Goal: Task Accomplishment & Management: Complete application form

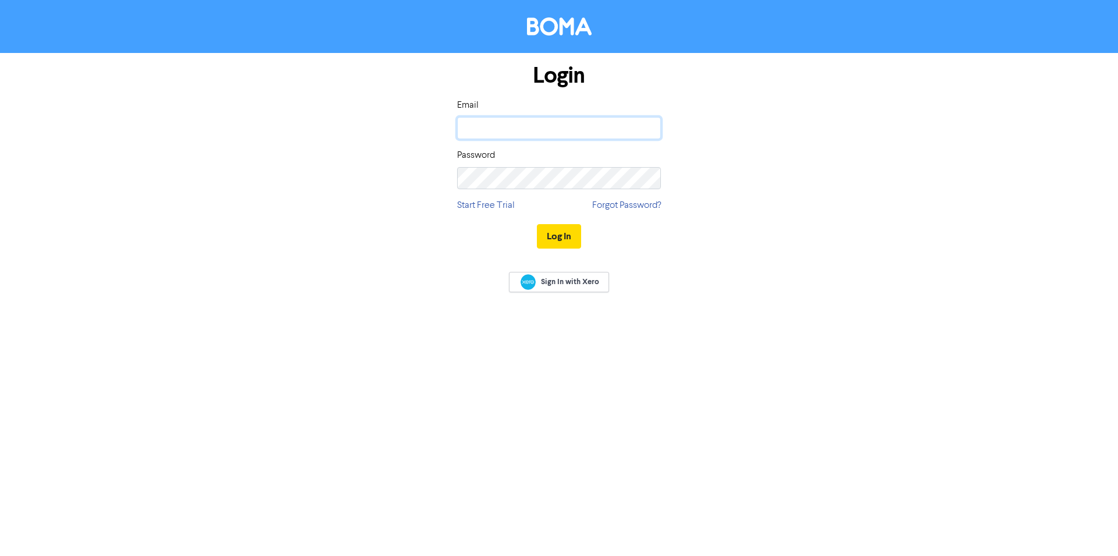
click at [501, 131] on input "email" at bounding box center [559, 128] width 204 height 22
type input "[PERSON_NAME][EMAIL_ADDRESS][DOMAIN_NAME]"
click at [561, 244] on button "Log In" at bounding box center [559, 236] width 44 height 24
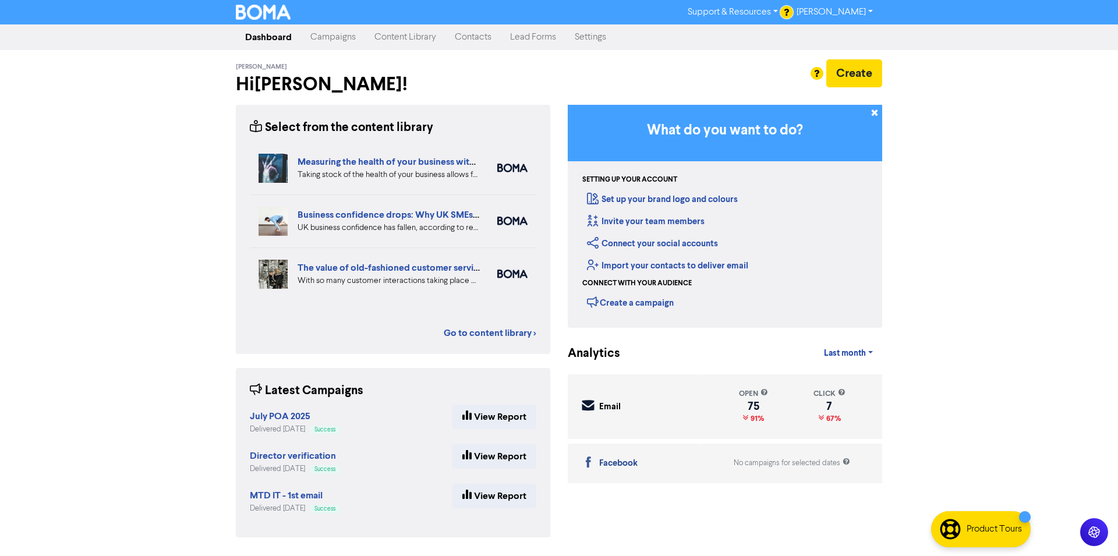
click at [474, 40] on link "Contacts" at bounding box center [472, 37] width 55 height 23
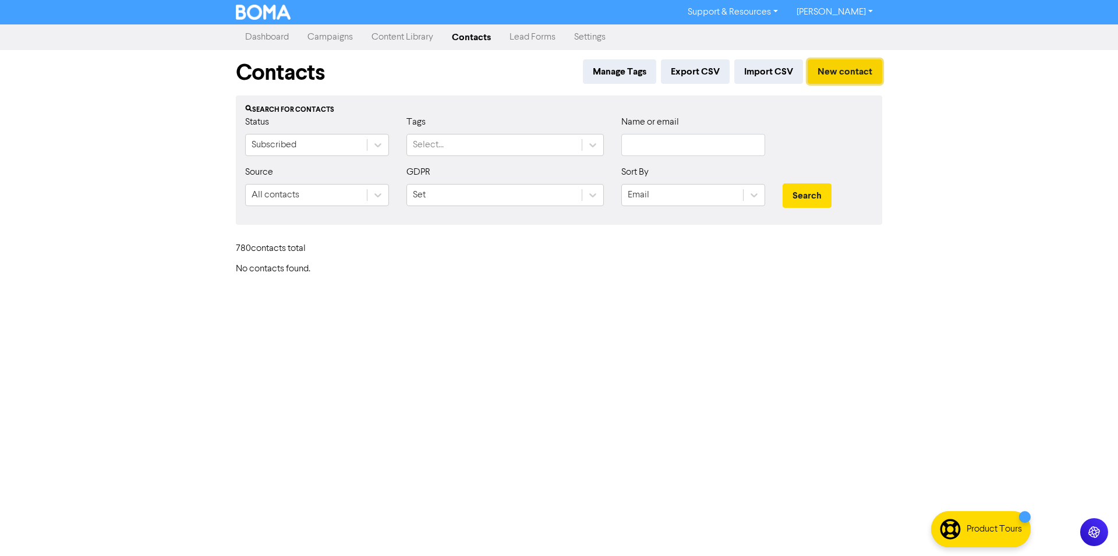
click at [834, 76] on button "New contact" at bounding box center [845, 71] width 75 height 24
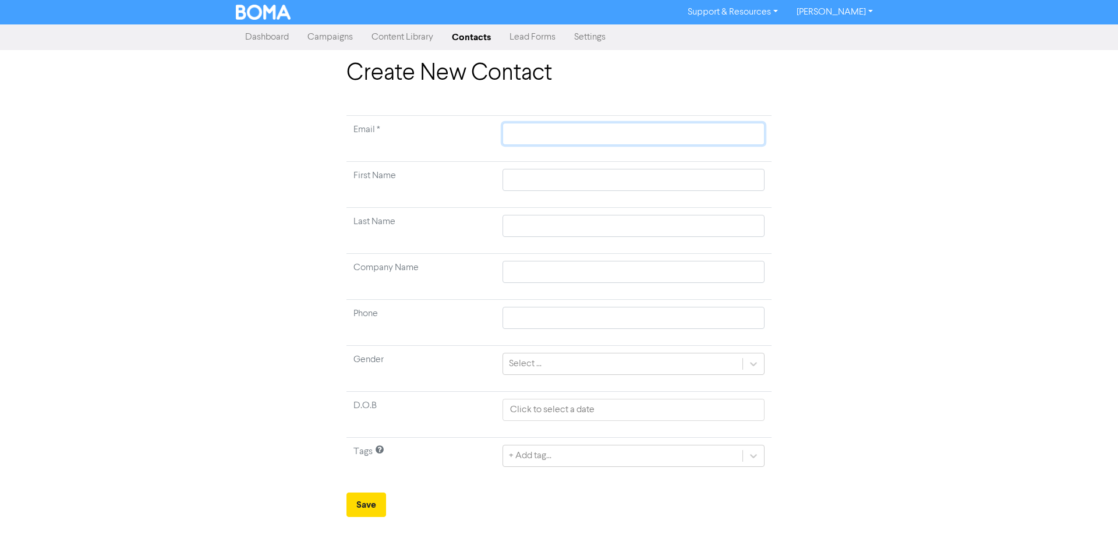
click at [593, 137] on input "text" at bounding box center [633, 134] width 262 height 22
paste input "mailto:[EMAIL_ADDRESS][DOMAIN_NAME]"
type input "mailto:[EMAIL_ADDRESS][DOMAIN_NAME]"
drag, startPoint x: 543, startPoint y: 132, endPoint x: 490, endPoint y: 134, distance: 53.6
click at [502, 136] on input "mailto:[EMAIL_ADDRESS][DOMAIN_NAME]" at bounding box center [633, 134] width 262 height 22
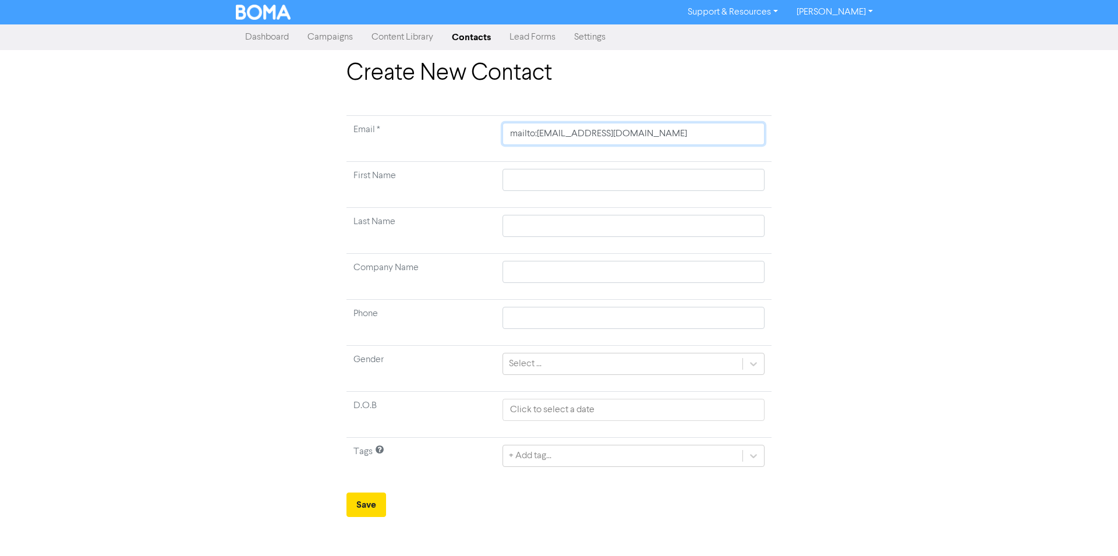
type input "[EMAIL_ADDRESS][DOMAIN_NAME]"
click at [535, 180] on input "text" at bounding box center [633, 180] width 262 height 22
type input "V"
type input "Vi"
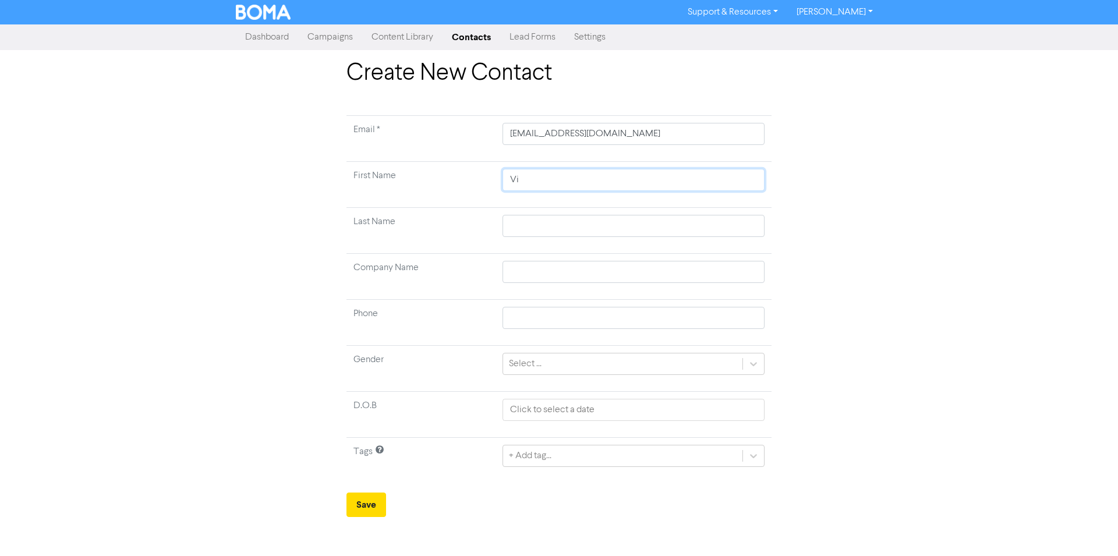
type input "Vio"
type input "Viol"
type input "Viole"
type input "Violet"
type input "[PERSON_NAME]"
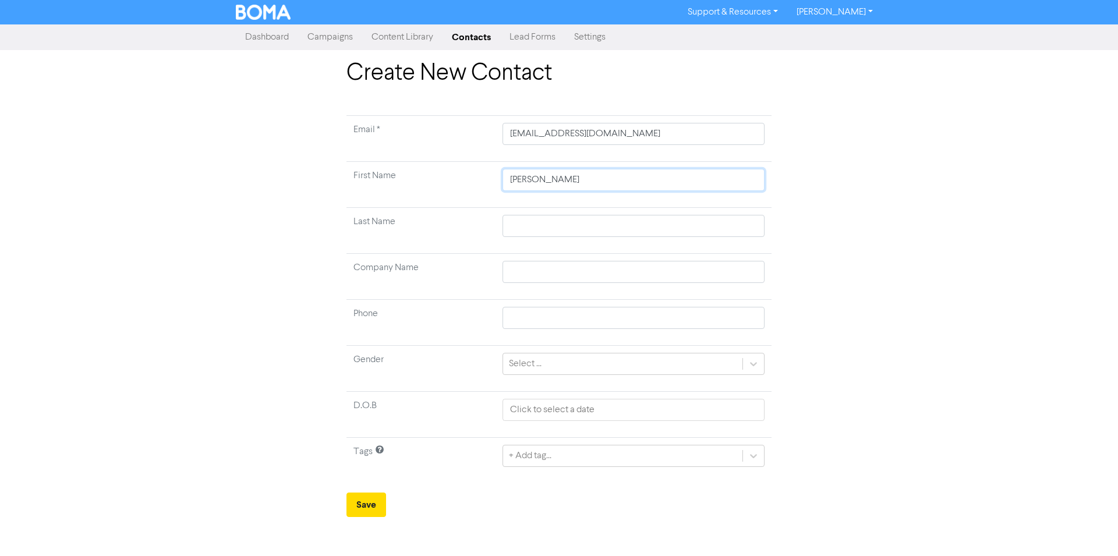
type input "Violetta"
type input "R"
type input "Ra"
type input "Rav"
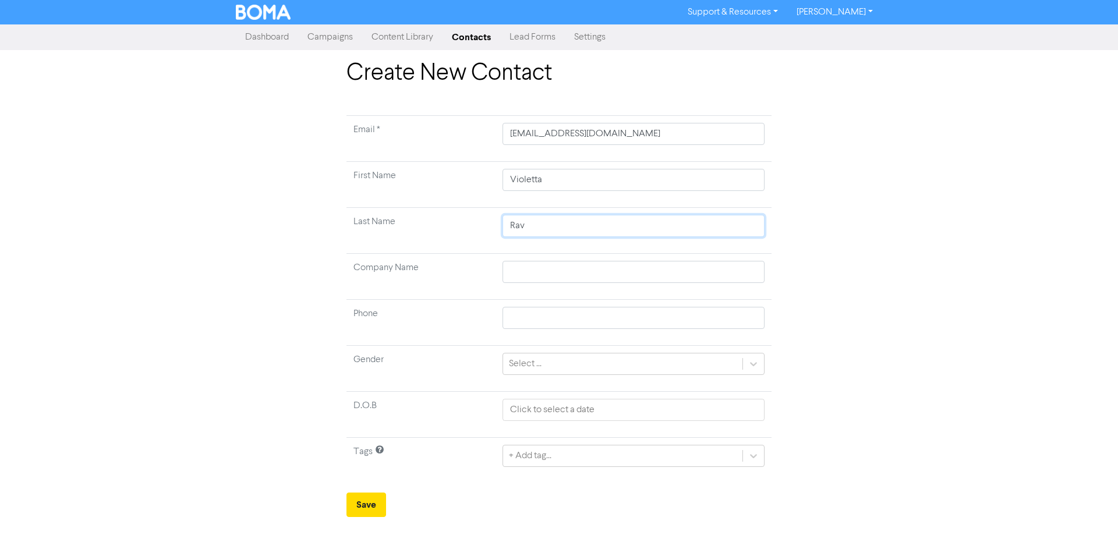
type input "Rave"
type input "Raven"
type input "Ravens"
type input "Ravensc"
type input "Ravenscr"
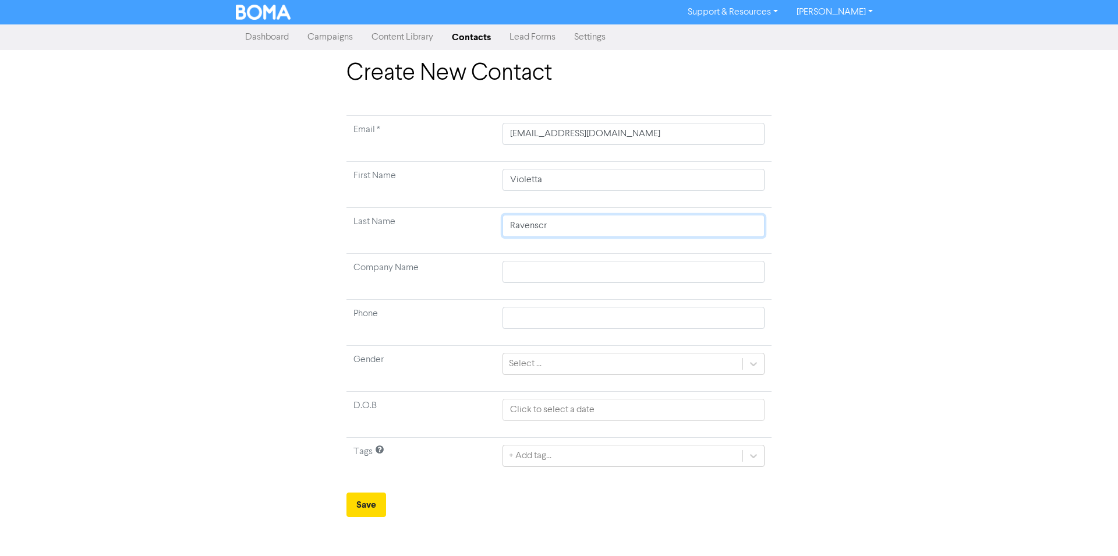
type input "Ravenscro"
type input "Ravenscrof"
type input "Ravenscroft"
click at [531, 460] on div "+ Add tag..." at bounding box center [530, 456] width 43 height 14
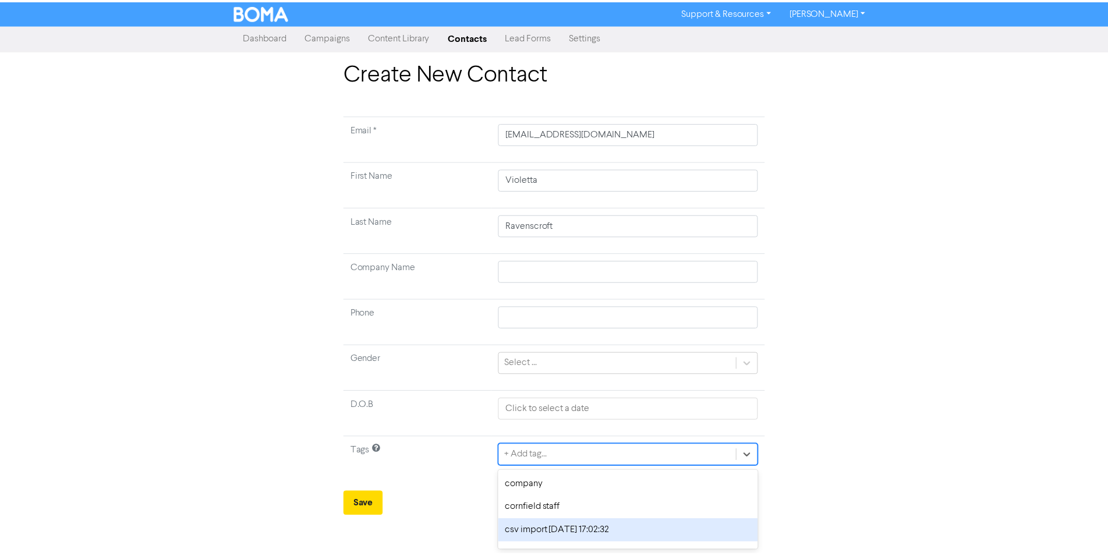
scroll to position [41, 0]
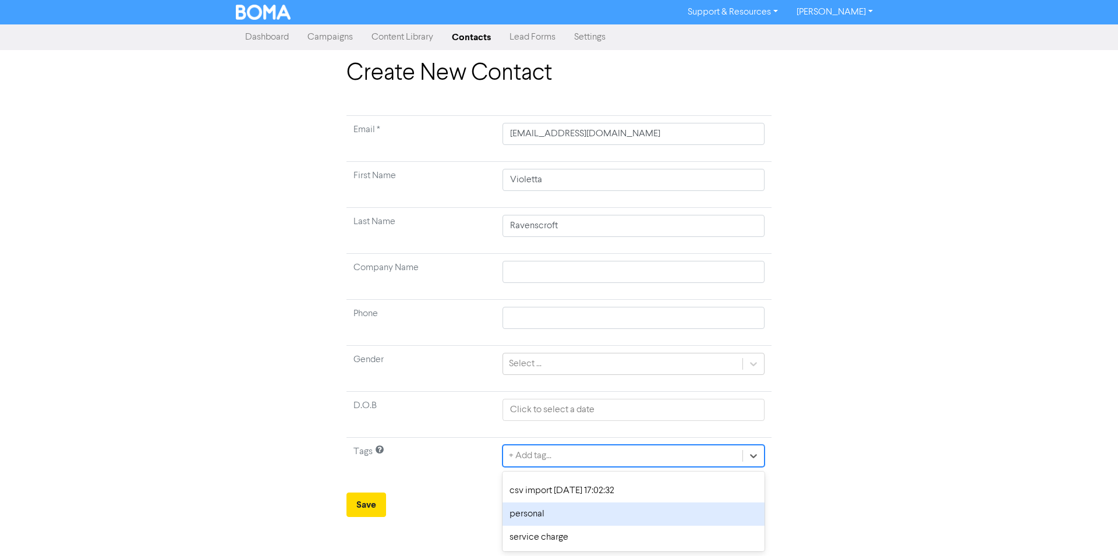
click at [550, 520] on div "personal" at bounding box center [633, 513] width 262 height 23
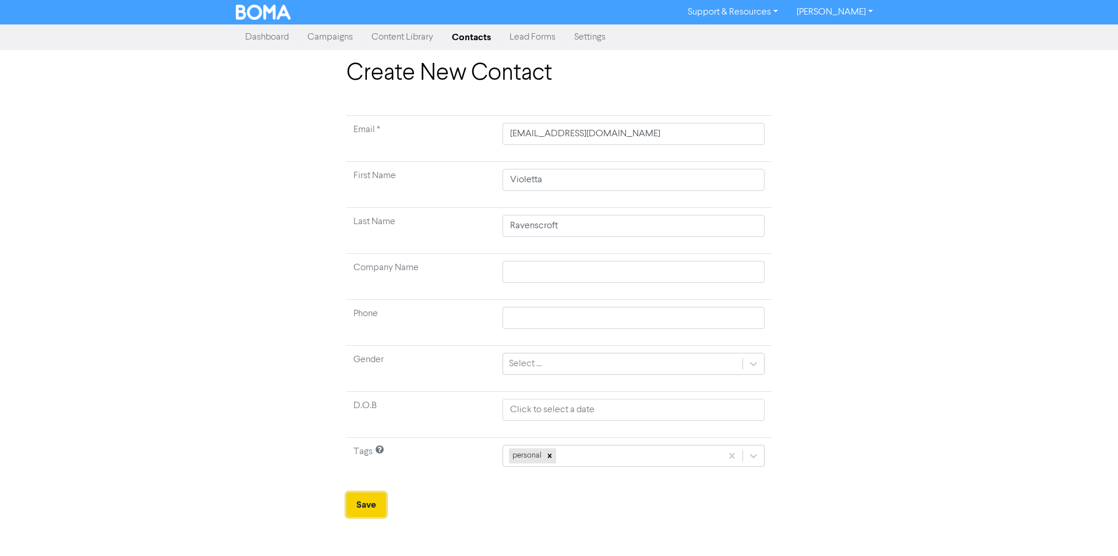
click at [369, 507] on button "Save" at bounding box center [366, 505] width 40 height 24
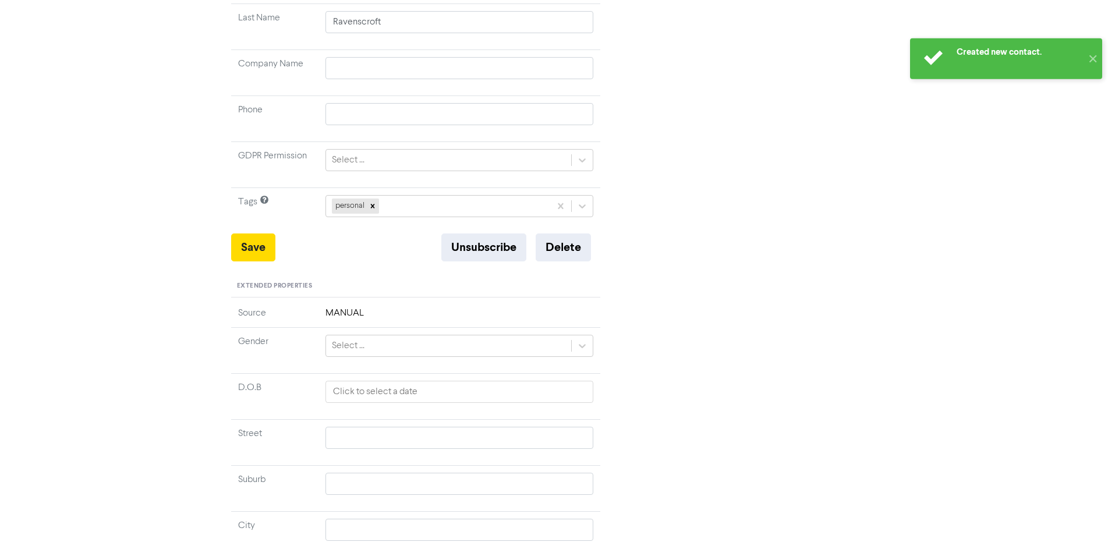
scroll to position [238, 0]
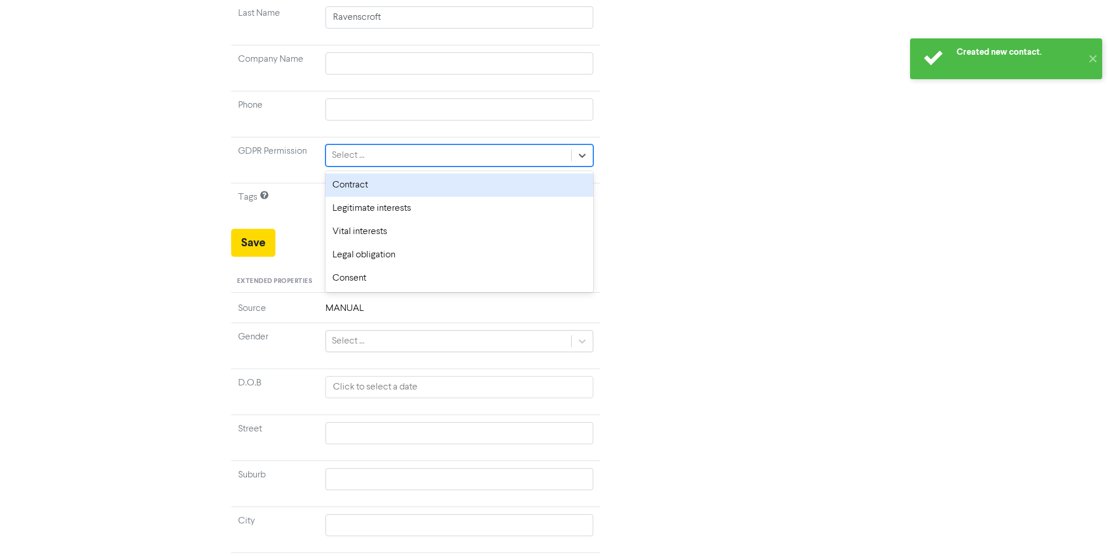
click at [350, 151] on div "Select ..." at bounding box center [348, 155] width 33 height 14
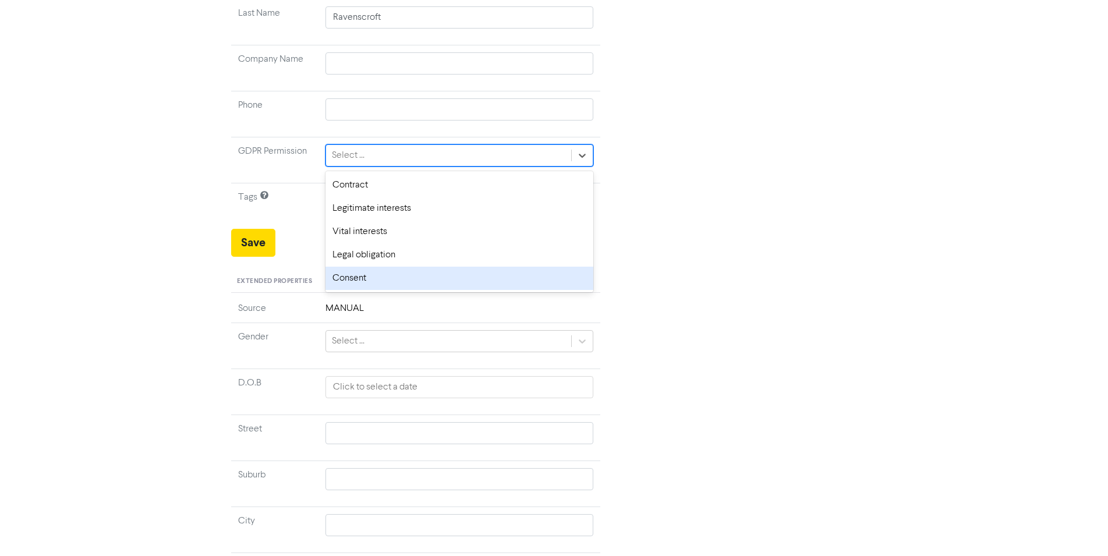
click at [353, 279] on div "Consent" at bounding box center [459, 278] width 268 height 23
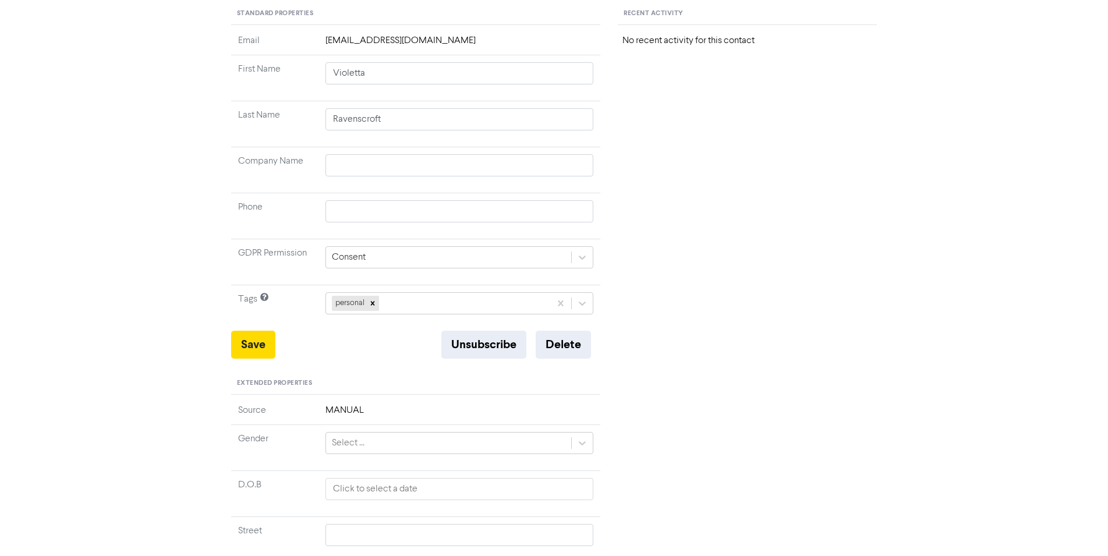
scroll to position [119, 0]
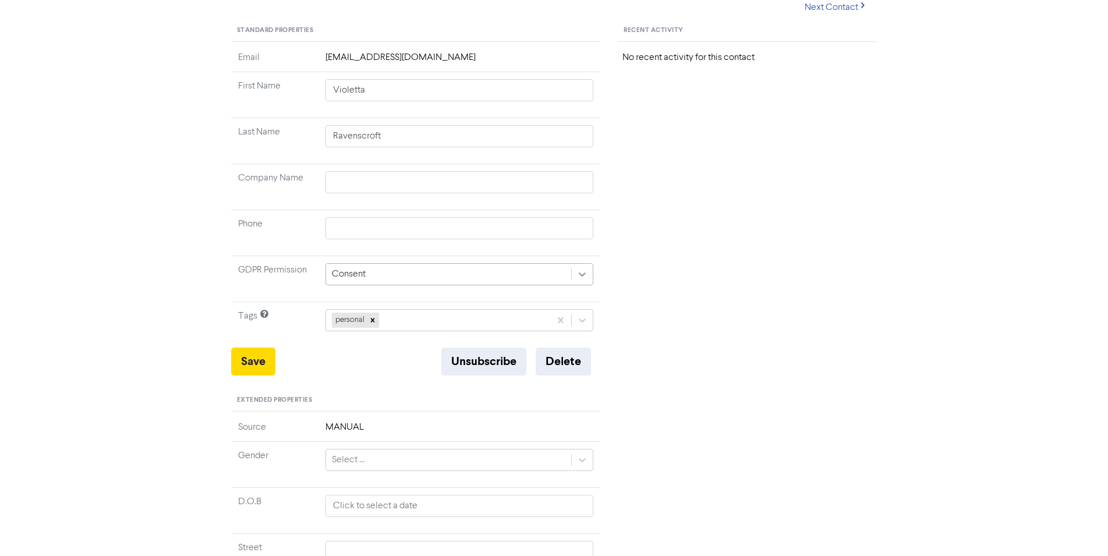
click at [582, 273] on icon at bounding box center [582, 274] width 12 height 12
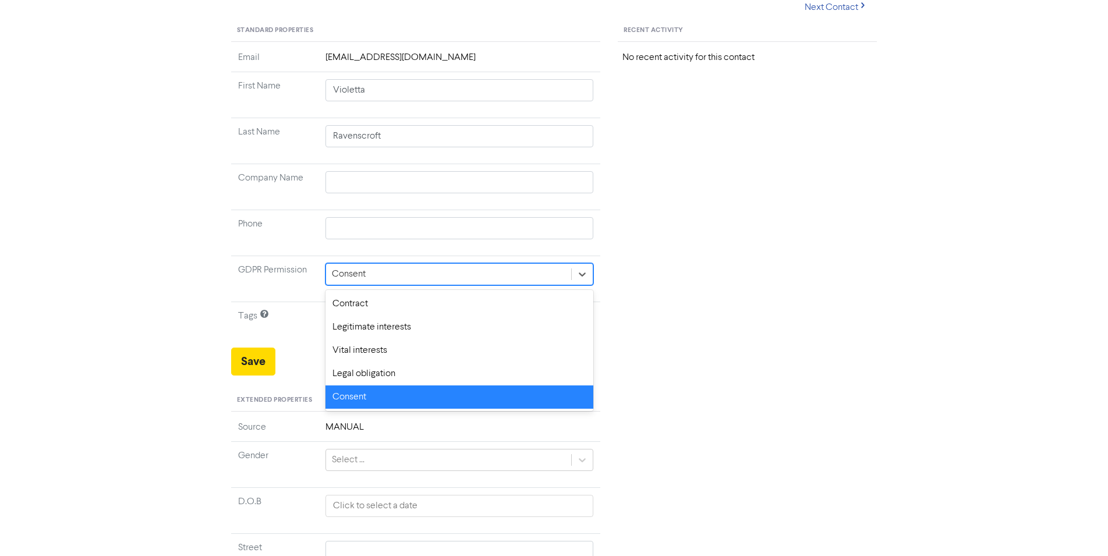
click at [675, 270] on div "Recent Activity No recent activity for this contact" at bounding box center [747, 406] width 277 height 772
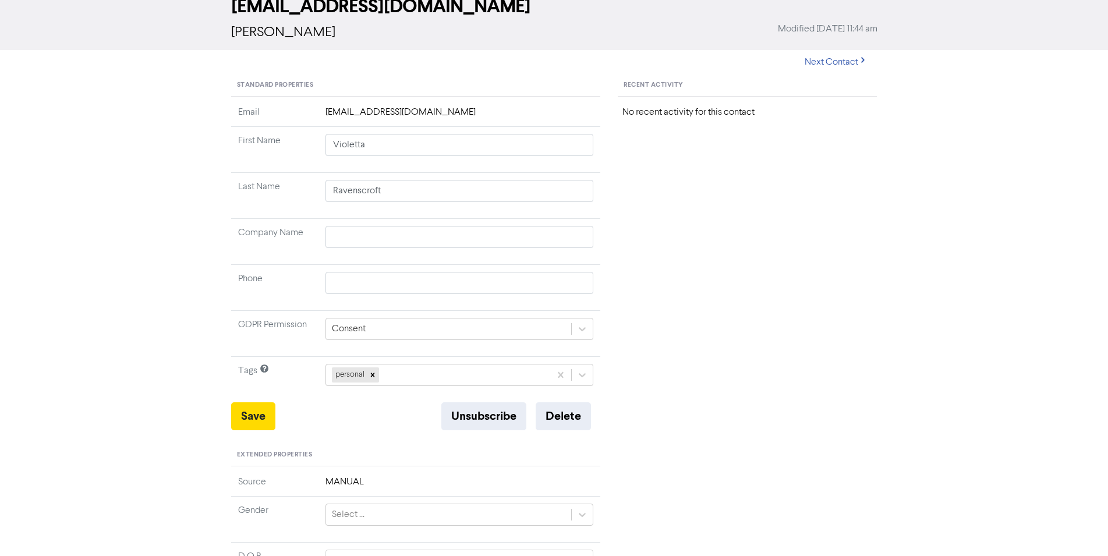
scroll to position [59, 0]
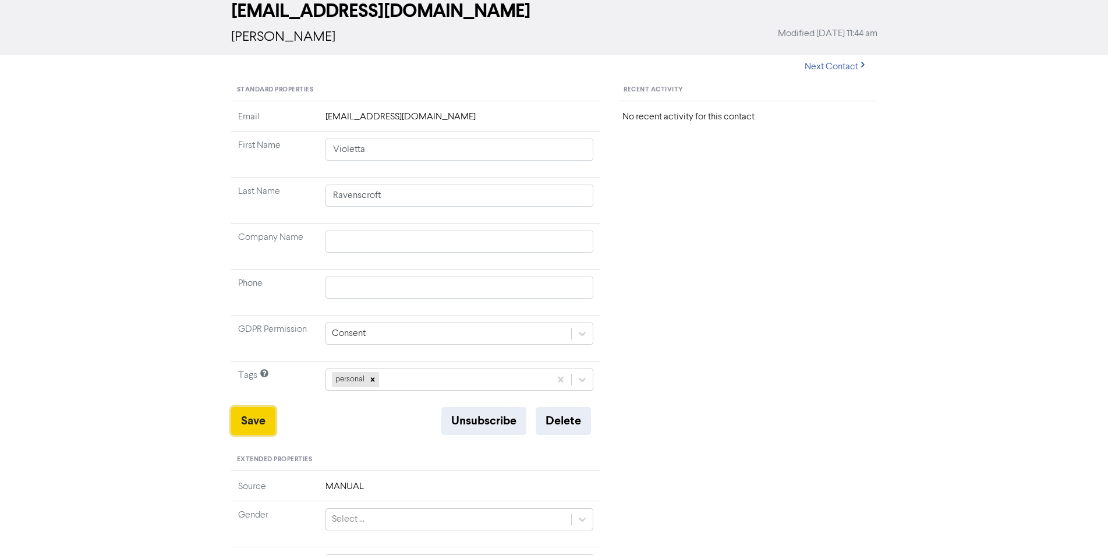
click at [245, 427] on button "Save" at bounding box center [253, 421] width 44 height 28
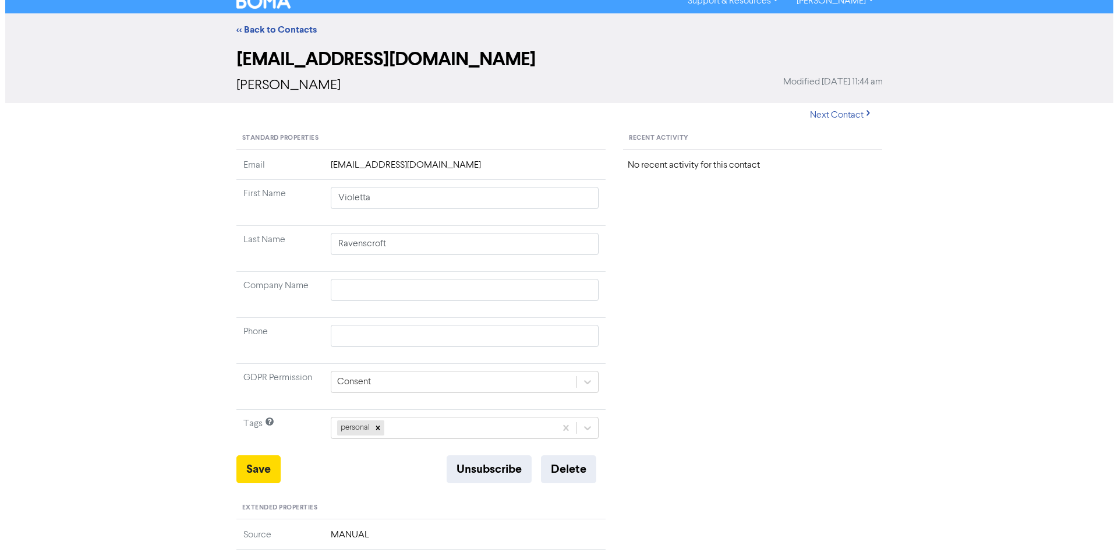
scroll to position [0, 0]
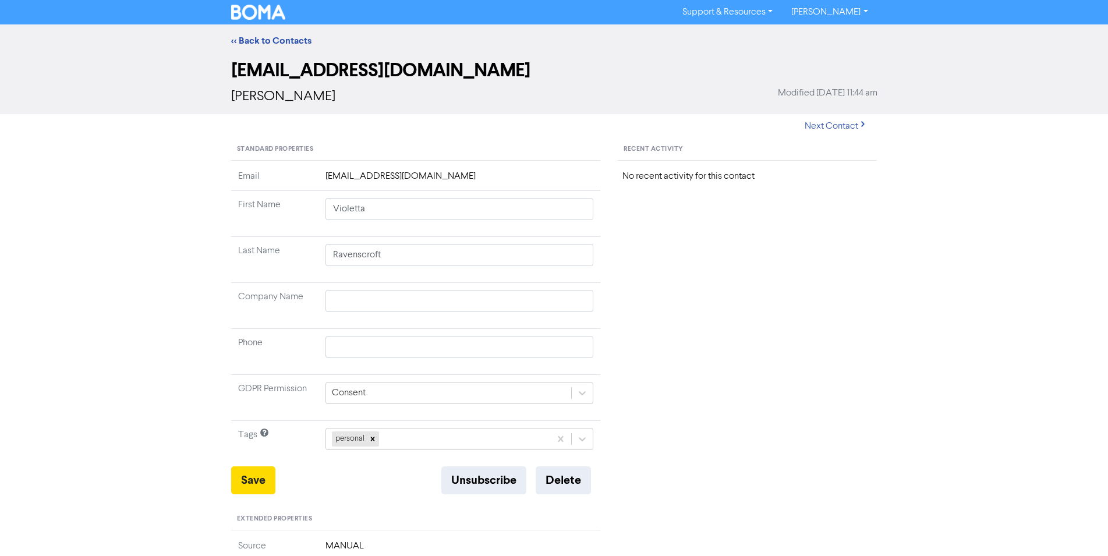
click at [845, 15] on link "[PERSON_NAME]" at bounding box center [829, 12] width 95 height 19
click at [840, 32] on button "Log Out" at bounding box center [829, 35] width 92 height 14
